Goal: Transaction & Acquisition: Purchase product/service

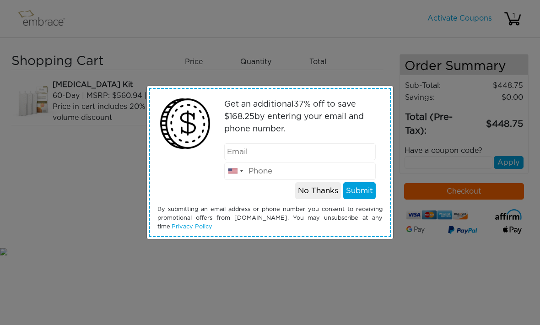
click at [302, 150] on input "email" at bounding box center [300, 151] width 152 height 17
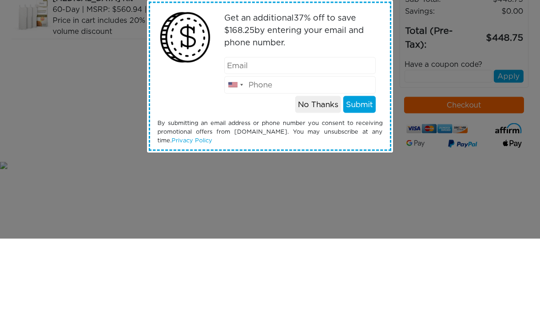
type input "bendier-outsize-1s@icloud.com"
type input "4807659020"
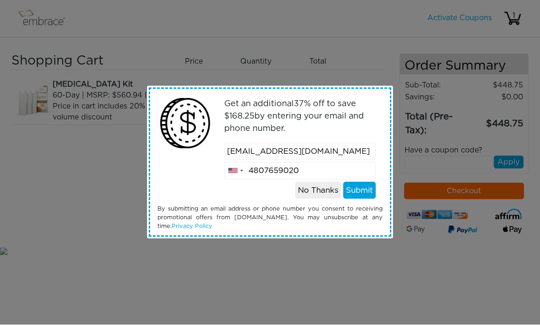
click at [367, 192] on button "Submit" at bounding box center [359, 190] width 32 height 17
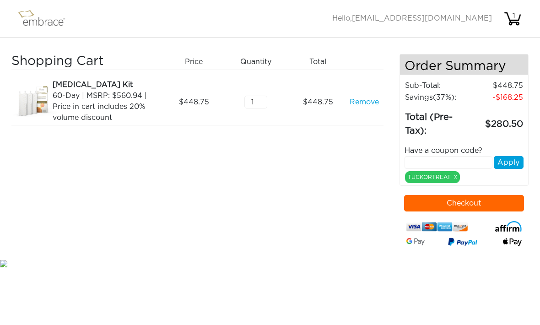
click at [487, 203] on button "Checkout" at bounding box center [464, 203] width 120 height 16
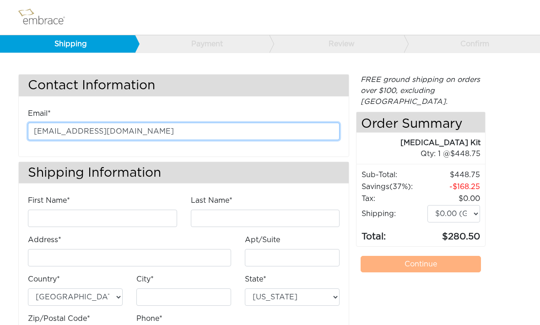
click at [280, 134] on input "bendier-outsize-1s@icloud.com" at bounding box center [184, 131] width 312 height 17
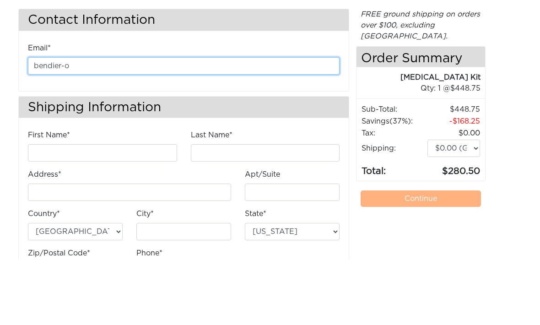
type input "bendier-"
type input "blingmomrn@gmail.com"
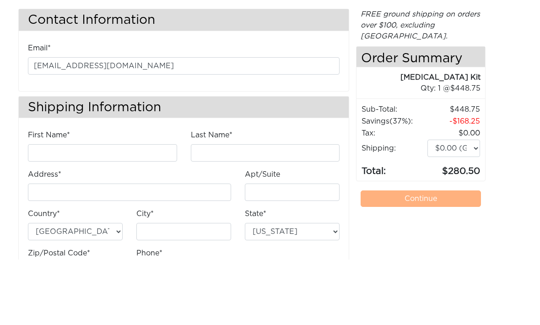
click at [314, 162] on h3 "Shipping Information" at bounding box center [184, 173] width 330 height 22
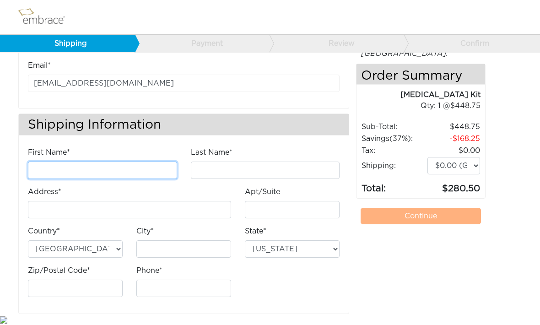
click at [43, 163] on input "First Name*" at bounding box center [102, 170] width 149 height 17
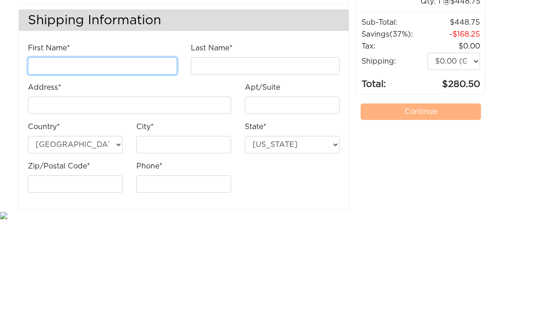
type input "Michele"
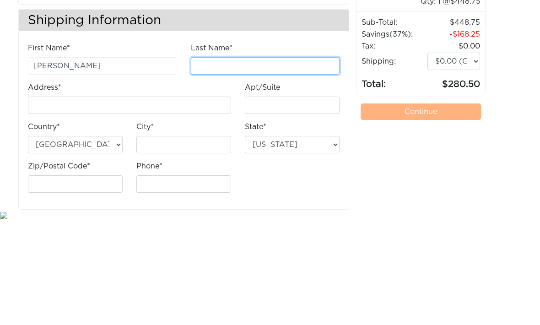
type input "Moran"
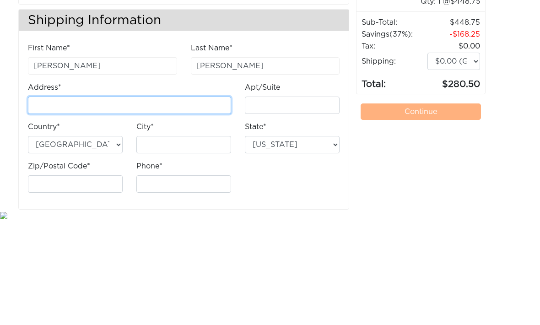
type input "[STREET_ADDRESS]"
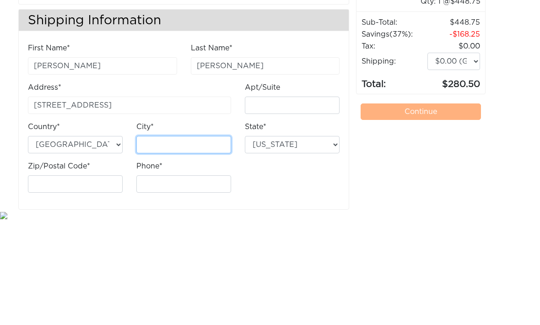
type input "Phoenix"
select select "AZ"
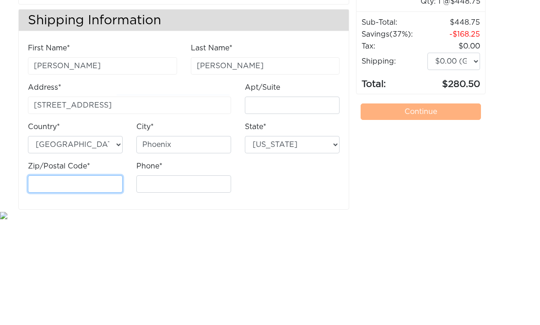
type input "85085"
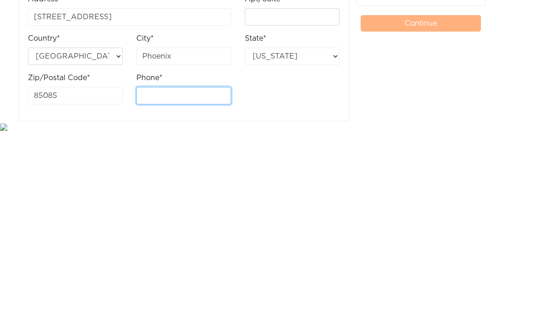
type input "4807659020"
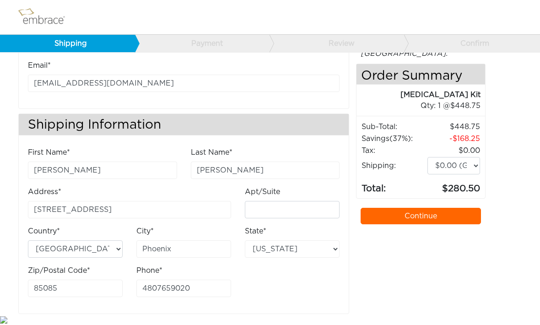
click at [414, 208] on link "Continue" at bounding box center [421, 216] width 120 height 16
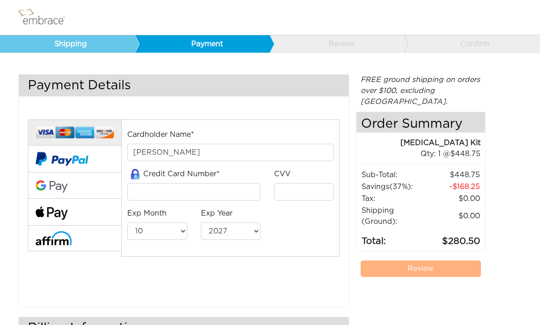
select select "10"
select select "2027"
click at [49, 156] on img at bounding box center [62, 159] width 53 height 27
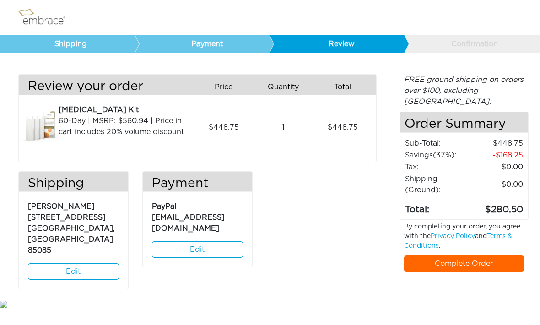
click at [472, 255] on link "Complete Order" at bounding box center [464, 263] width 120 height 16
